Goal: Task Accomplishment & Management: Use online tool/utility

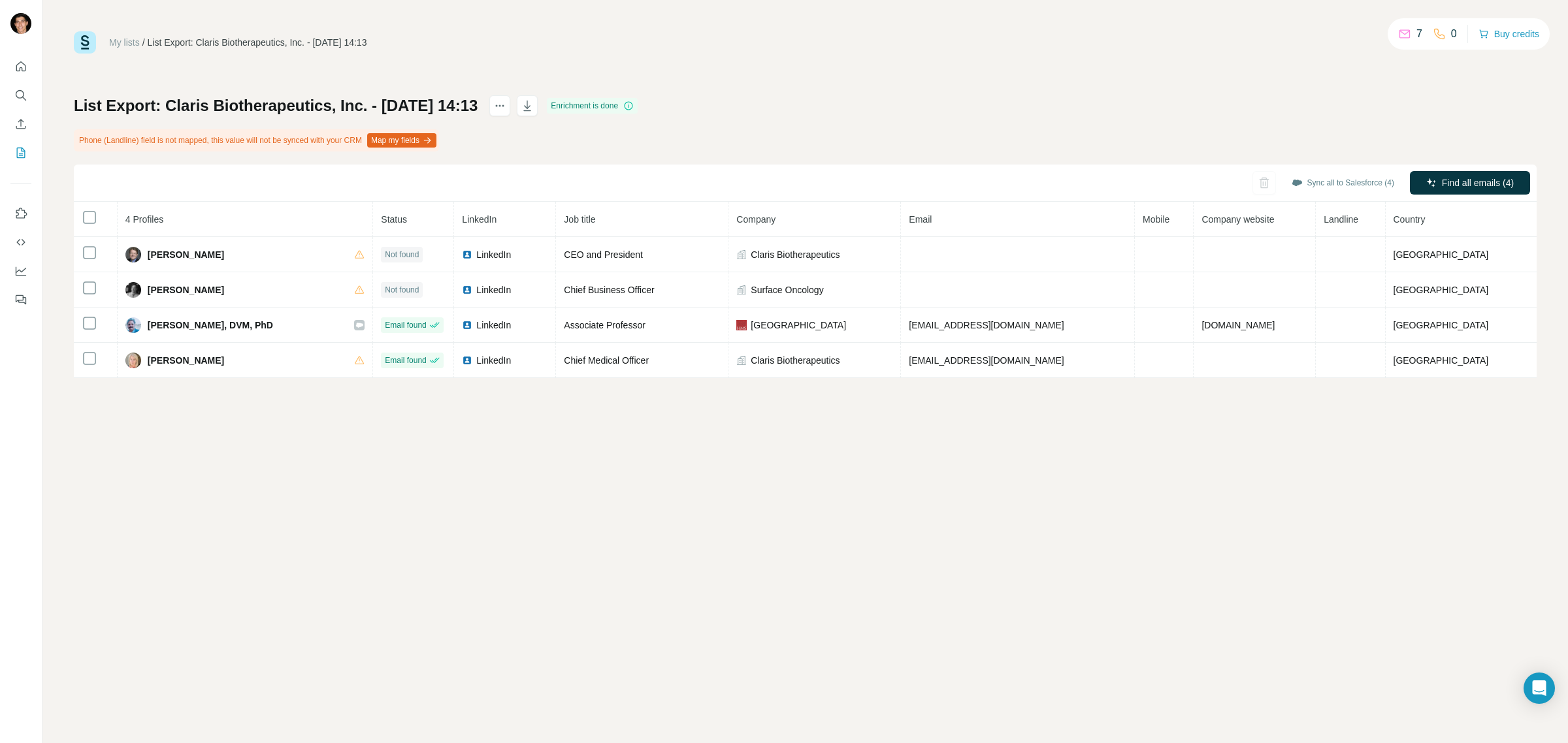
click at [204, 585] on div "My lists / List Export: Claris Biotherapeutics, Inc. - 19/08/2025 14:13 7 0 Buy…" at bounding box center [805, 372] width 1526 height 743
click at [277, 460] on div "My lists / List Export: Claris Biotherapeutics, Inc. - 19/08/2025 14:13 7 0 Buy…" at bounding box center [805, 372] width 1526 height 743
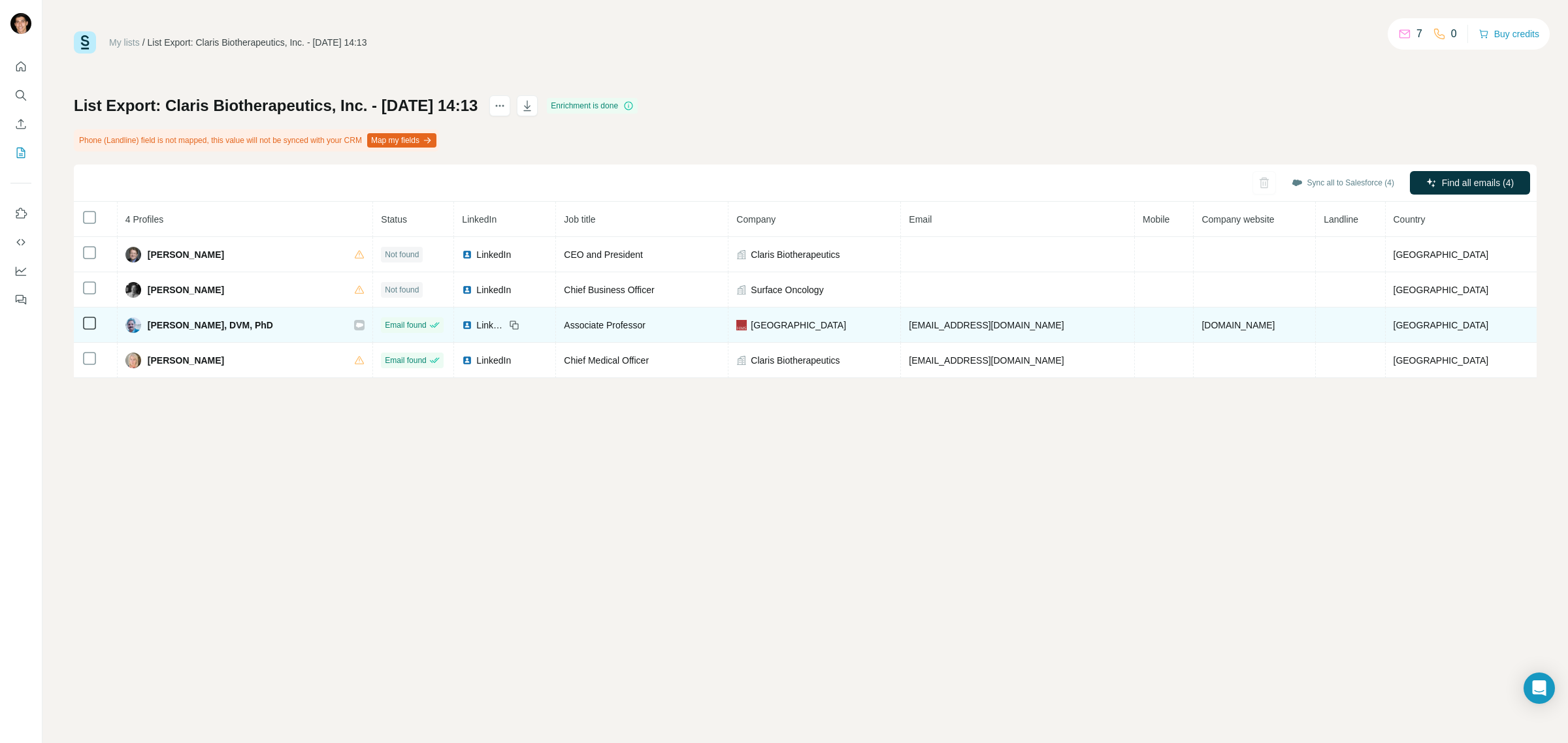
click at [364, 327] on icon at bounding box center [360, 325] width 7 height 5
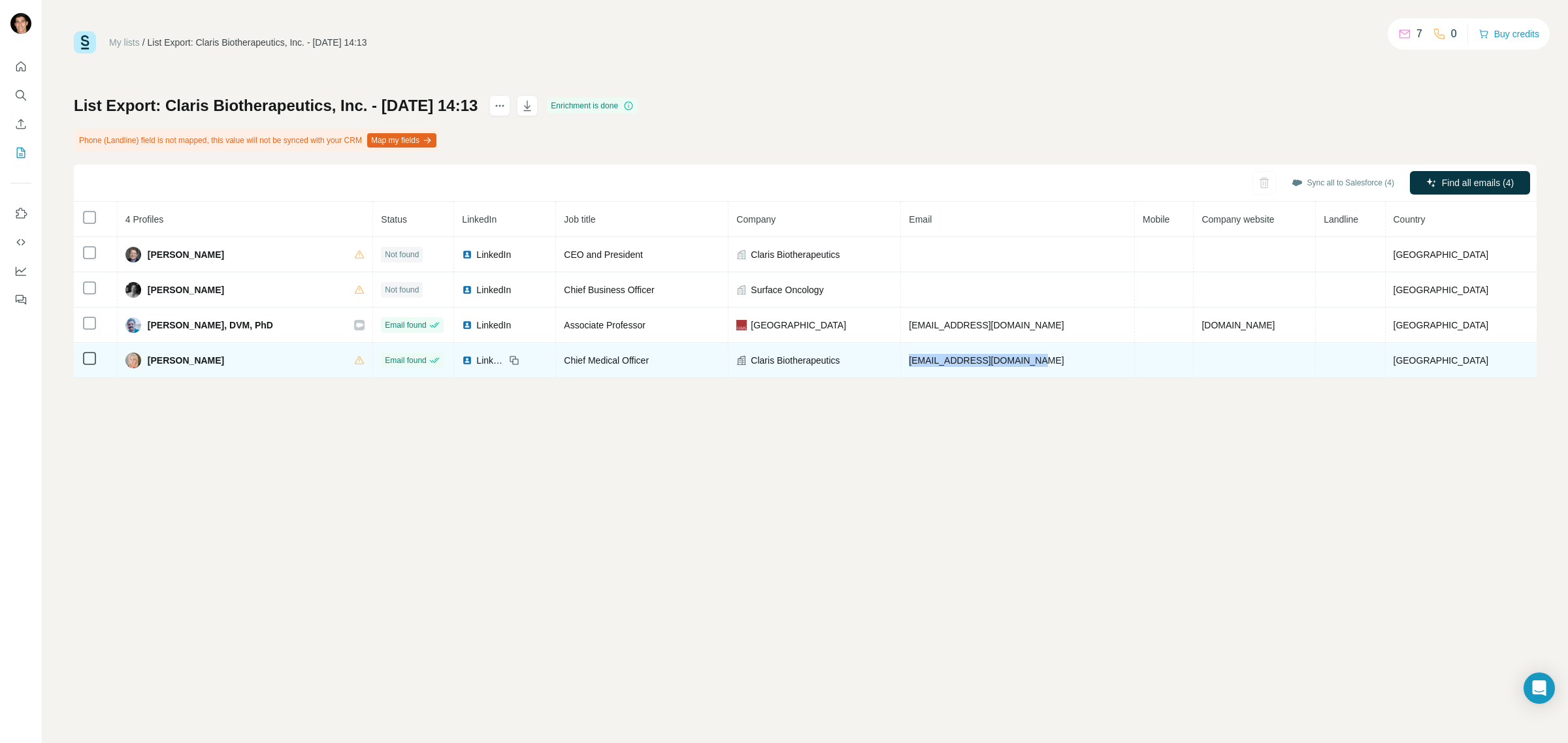
drag, startPoint x: 924, startPoint y: 363, endPoint x: 1071, endPoint y: 360, distance: 147.0
click at [1071, 360] on td "SusanCarroleOrr@gmail.com" at bounding box center [1018, 360] width 234 height 35
copy span "SusanCarroleOrr@gmail.com"
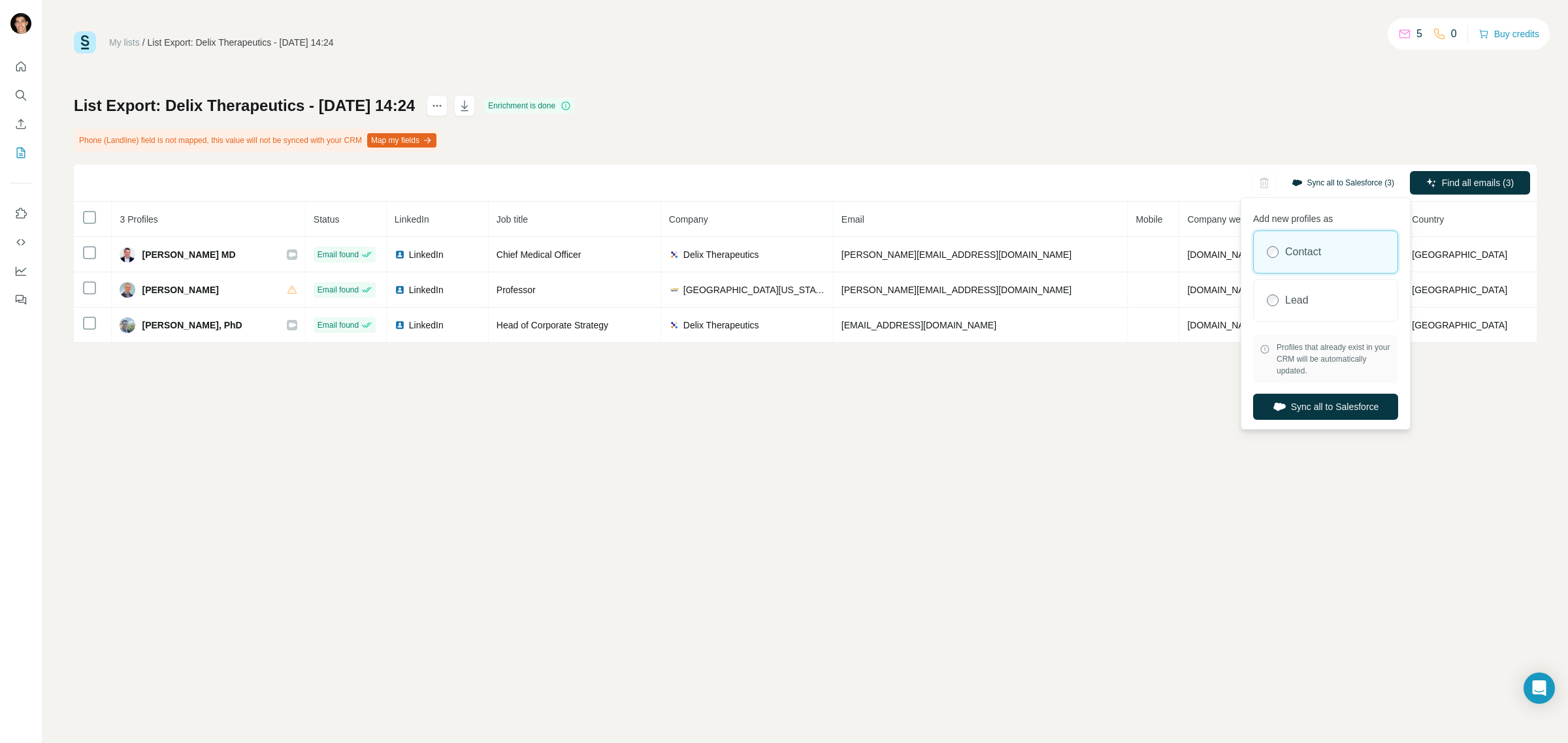
click at [1317, 186] on button "Sync all to Salesforce (3)" at bounding box center [1343, 182] width 121 height 19
click at [1289, 414] on button "Sync all to Salesforce" at bounding box center [1325, 406] width 145 height 26
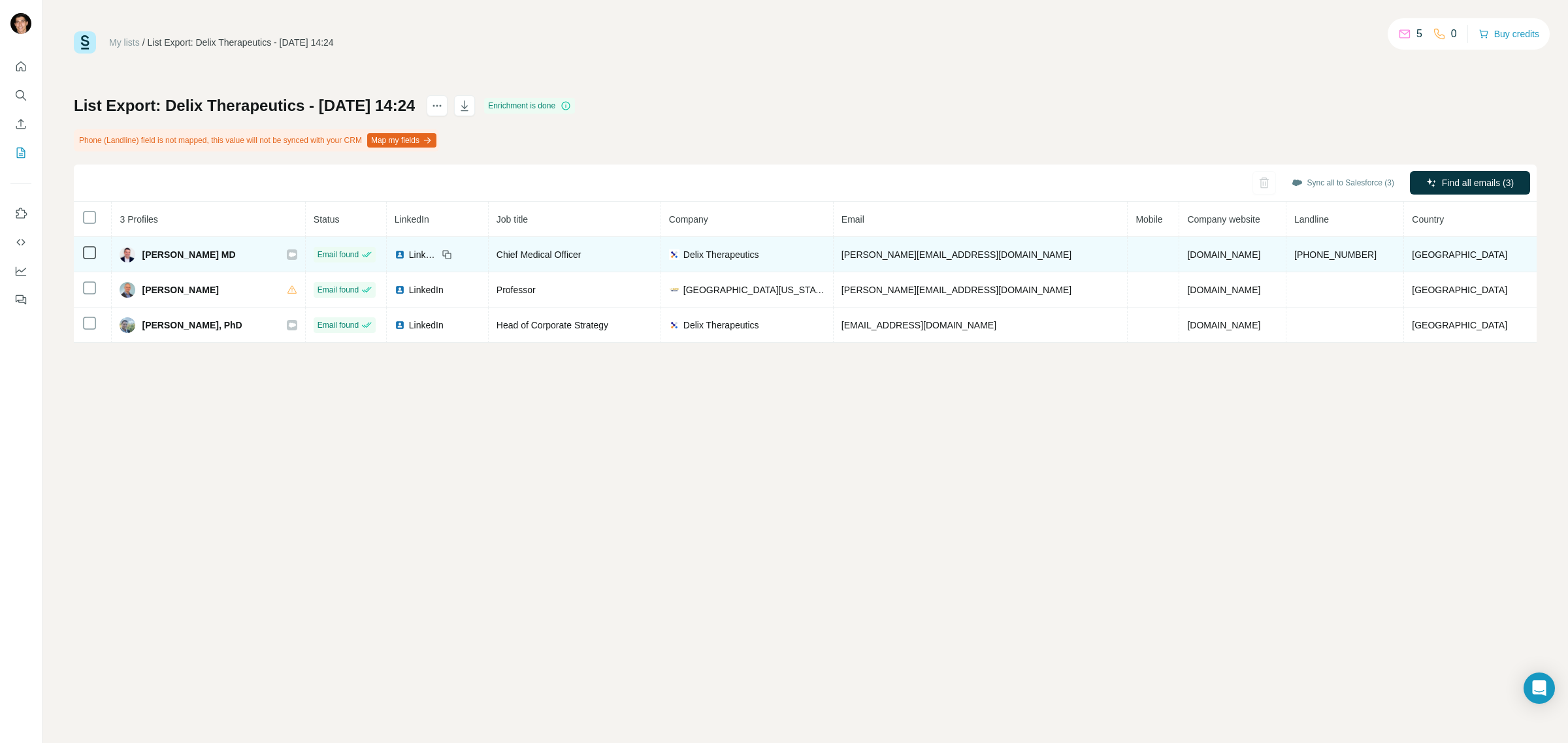
click at [152, 255] on span "Aaron Koenig MD" at bounding box center [188, 255] width 94 height 13
drag, startPoint x: 152, startPoint y: 255, endPoint x: 196, endPoint y: 255, distance: 44.0
click at [196, 255] on span "Aaron Koenig MD" at bounding box center [188, 255] width 94 height 13
copy span "Aaron Koenig"
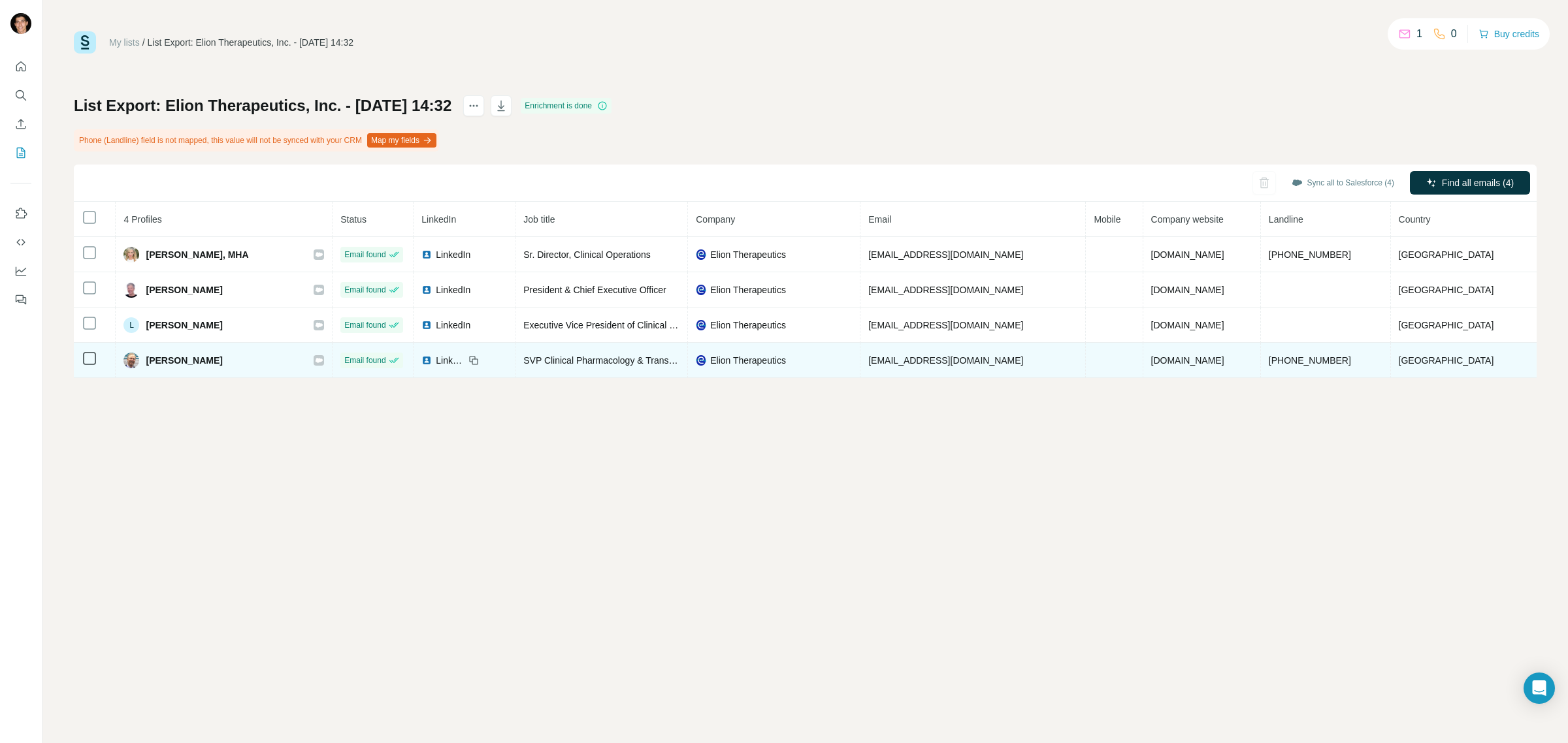
drag, startPoint x: 154, startPoint y: 363, endPoint x: 243, endPoint y: 364, distance: 89.0
click at [243, 364] on div "[PERSON_NAME]" at bounding box center [224, 360] width 201 height 15
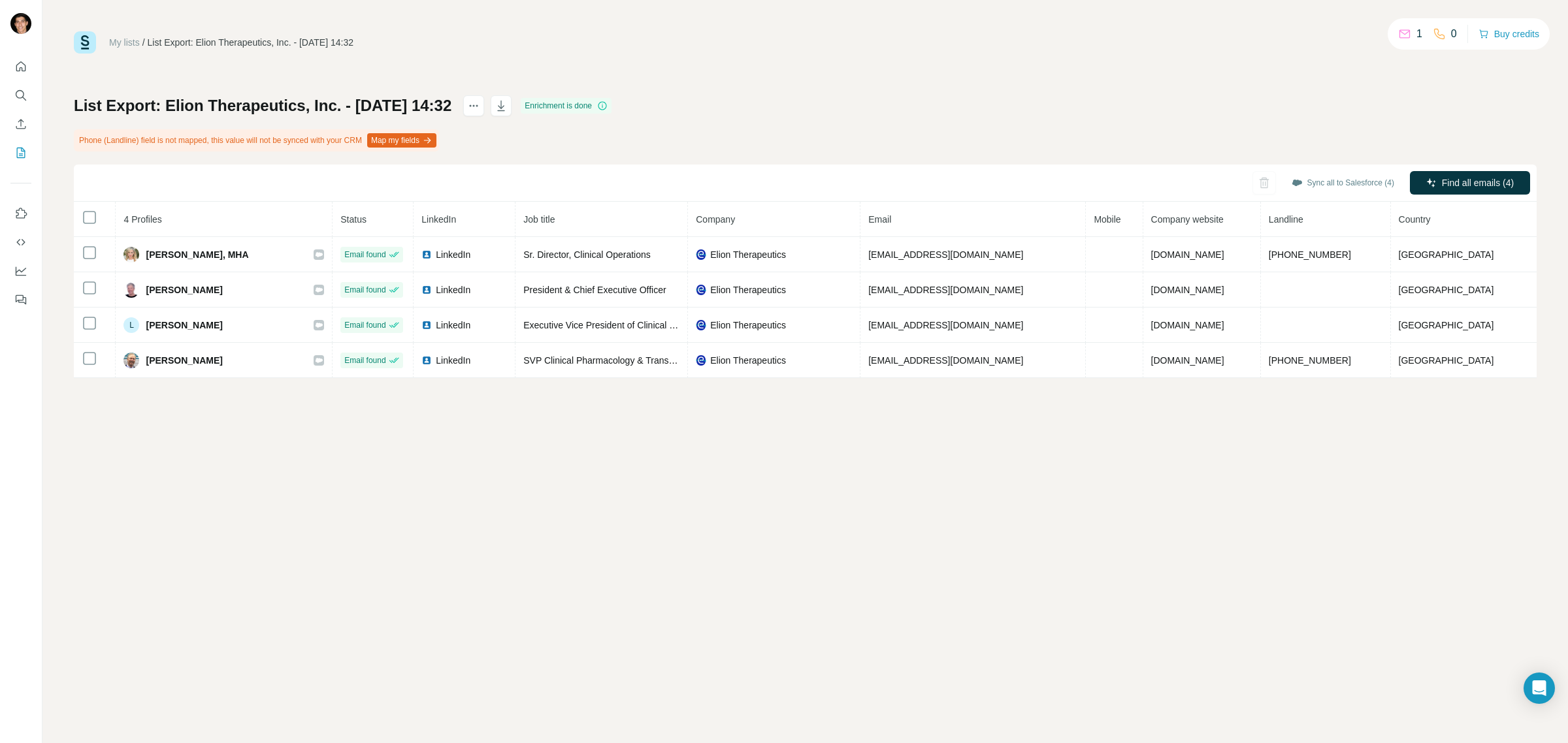
copy span "[PERSON_NAME]"
